Goal: Obtain resource: Download file/media

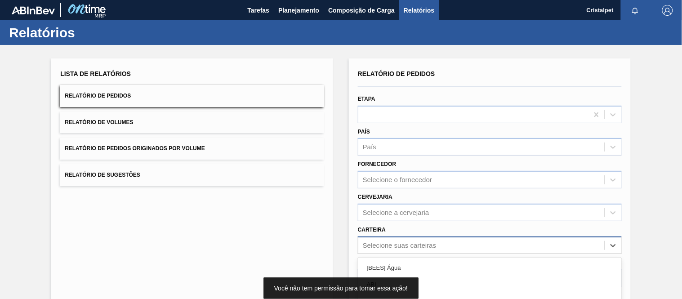
click at [405, 245] on div "option Açúcar Mascavo focused, 6 of 101. 101 results available. Use Up and Down…" at bounding box center [490, 245] width 264 height 18
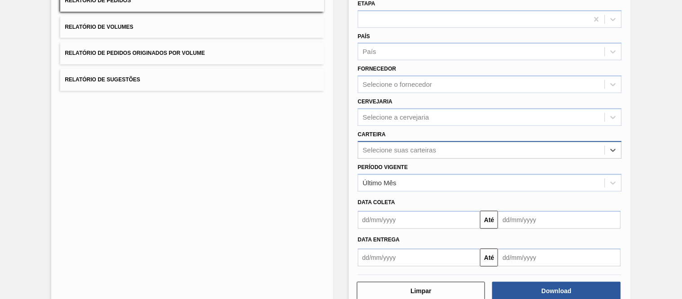
click at [417, 151] on div "Selecione suas carteiras" at bounding box center [481, 149] width 246 height 13
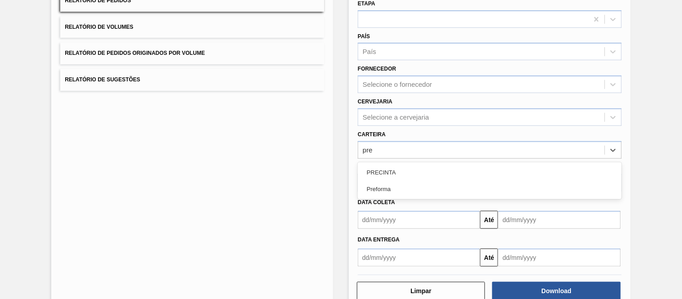
type input "pref"
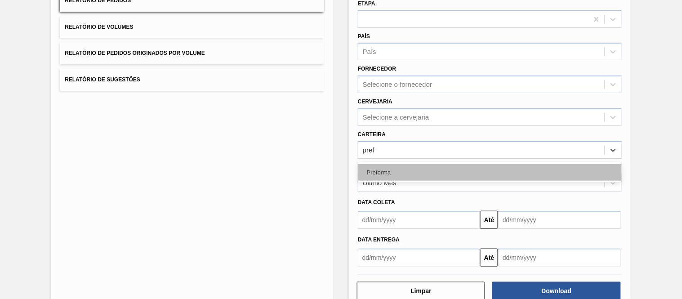
click at [400, 166] on div "Preforma" at bounding box center [490, 172] width 264 height 17
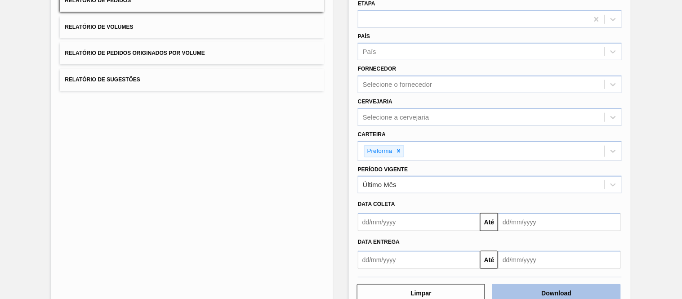
click at [564, 293] on button "Download" at bounding box center [556, 293] width 128 height 18
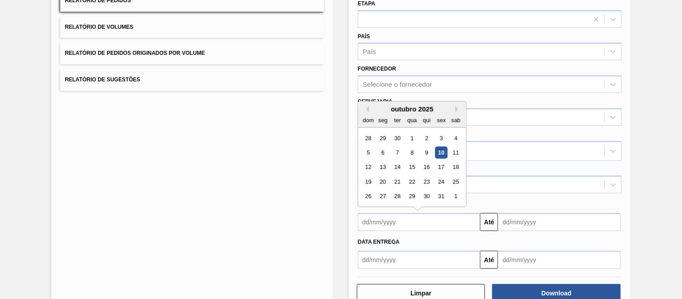
click at [382, 221] on input "text" at bounding box center [419, 222] width 122 height 18
type input "[DATE]"
click at [553, 225] on input "text" at bounding box center [559, 222] width 122 height 18
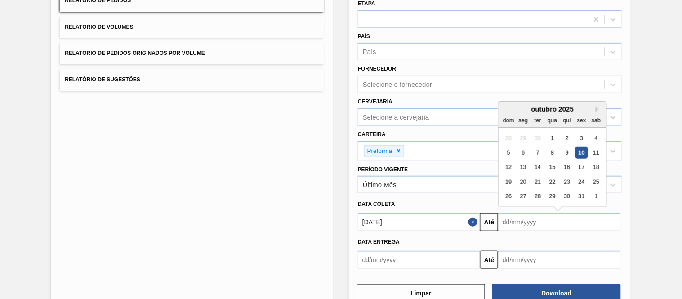
click at [507, 132] on div "28" at bounding box center [508, 138] width 12 height 12
click at [582, 196] on div "31" at bounding box center [582, 197] width 12 height 12
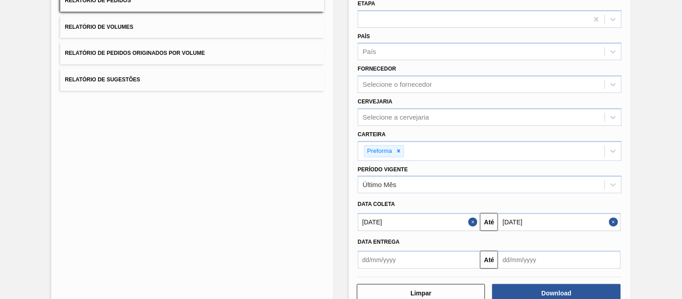
type input "[DATE]"
click at [569, 297] on button "Download" at bounding box center [556, 293] width 128 height 18
